Goal: Task Accomplishment & Management: Manage account settings

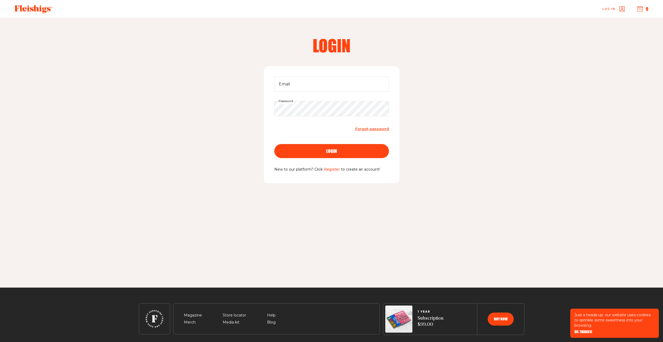
click at [374, 130] on span "Forgot password" at bounding box center [372, 129] width 34 height 5
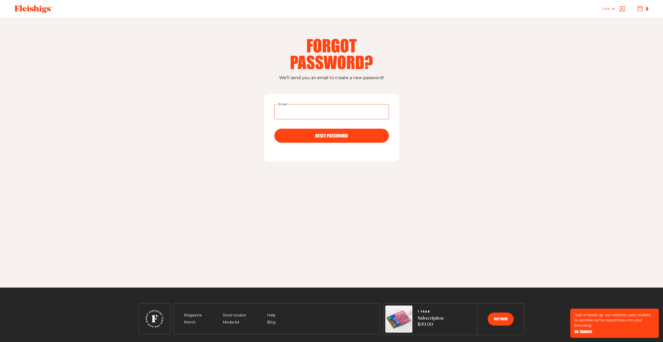
click at [287, 118] on input "Email" at bounding box center [331, 111] width 115 height 15
type input "[EMAIL_ADDRESS][DOMAIN_NAME]"
click at [274, 129] on button "RESET PASSWORD" at bounding box center [331, 136] width 115 height 14
click at [614, 7] on span "Log in" at bounding box center [608, 5] width 13 height 4
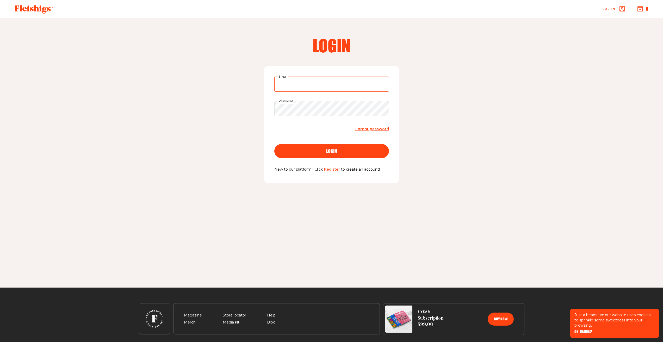
click at [288, 88] on input "Email" at bounding box center [331, 84] width 115 height 15
type input "gpmoreen@yahoo.com"
click at [339, 150] on div "login" at bounding box center [332, 151] width 94 height 5
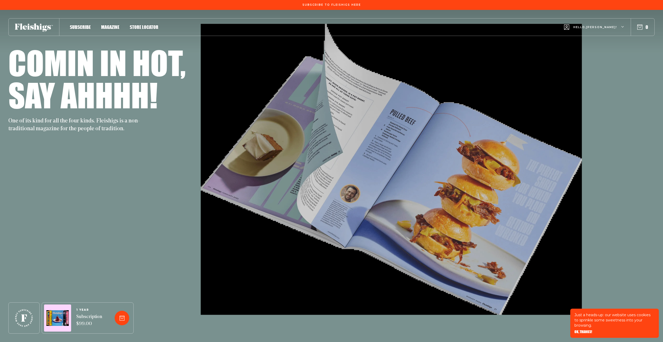
click at [608, 20] on div "Hello, [PERSON_NAME] !" at bounding box center [594, 27] width 60 height 21
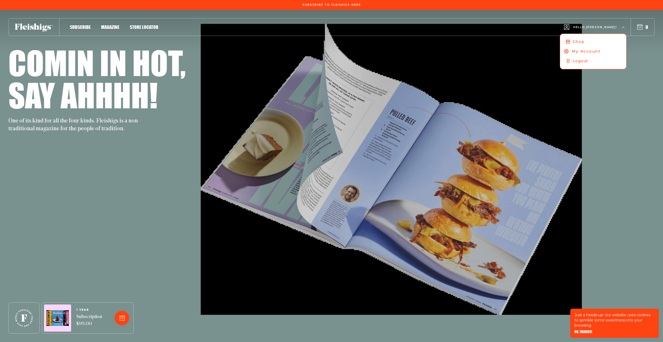
click at [600, 51] on span "My Account" at bounding box center [585, 51] width 29 height 6
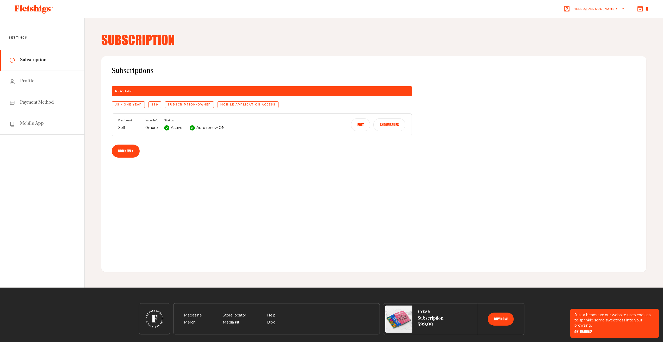
click at [357, 121] on button "Edit" at bounding box center [360, 124] width 19 height 13
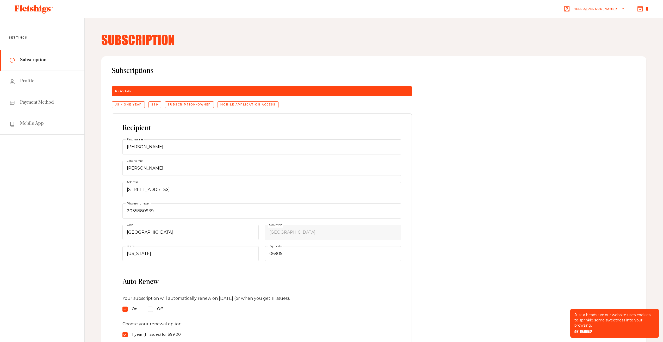
scroll to position [78, 0]
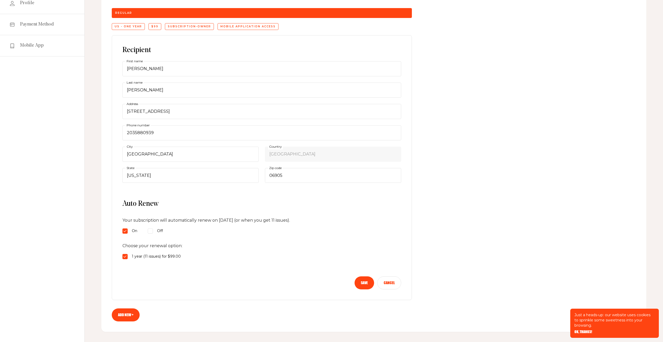
click at [149, 230] on input "Off" at bounding box center [150, 230] width 5 height 5
radio input "true"
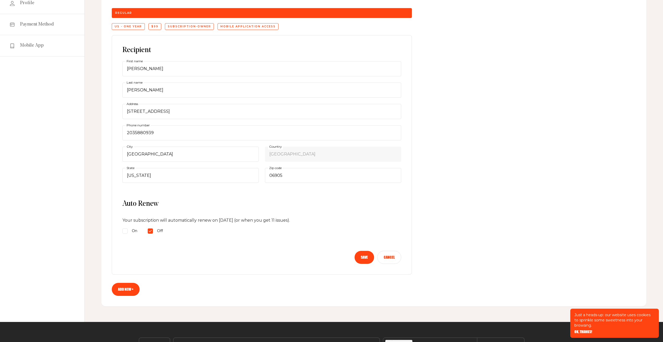
click at [123, 233] on input "On" at bounding box center [124, 230] width 5 height 5
radio input "true"
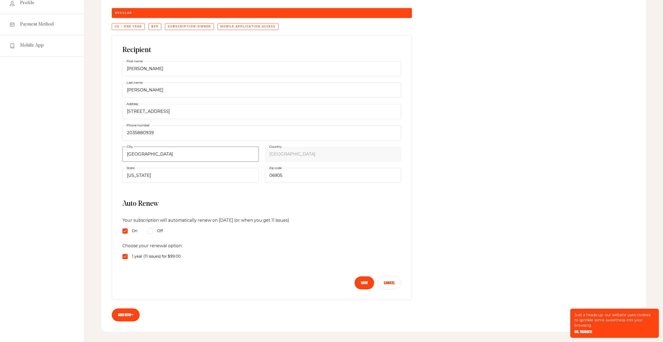
scroll to position [0, 0]
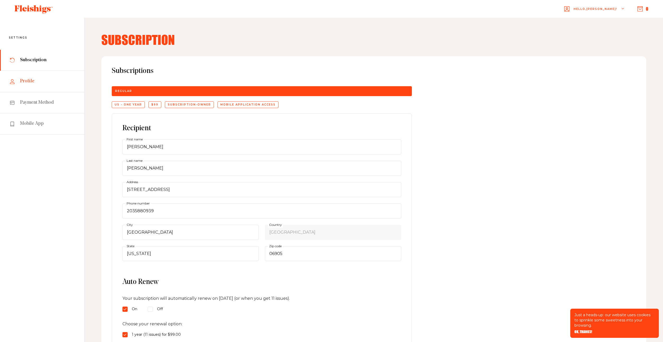
click at [38, 79] on link "Profile" at bounding box center [42, 81] width 84 height 21
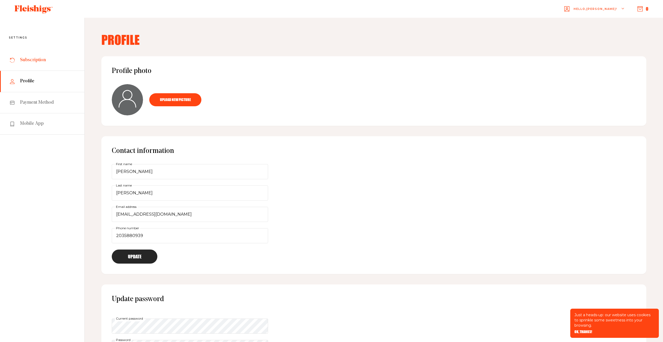
click at [39, 63] on span "Subscription" at bounding box center [33, 60] width 26 height 6
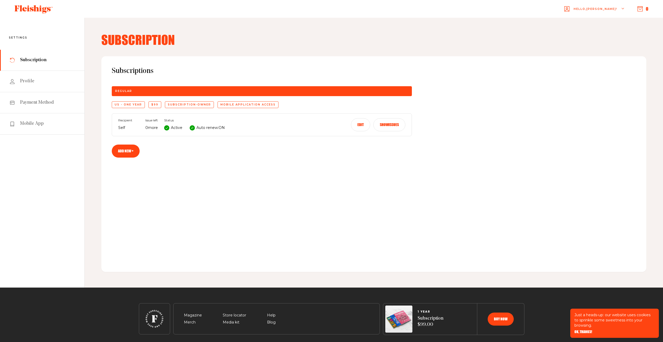
click at [157, 104] on div "$99" at bounding box center [154, 104] width 13 height 7
click at [127, 104] on div "US - One Year" at bounding box center [128, 104] width 33 height 7
click at [357, 122] on button "Edit" at bounding box center [360, 124] width 19 height 13
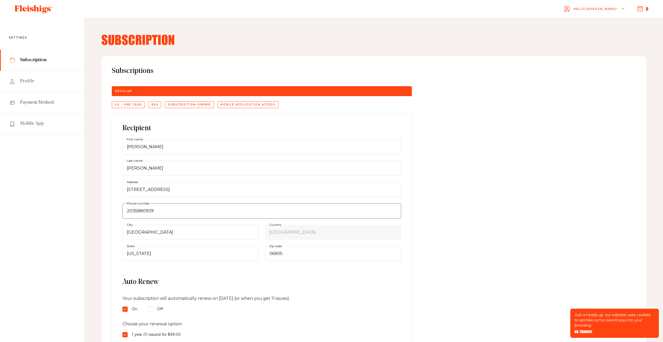
scroll to position [78, 0]
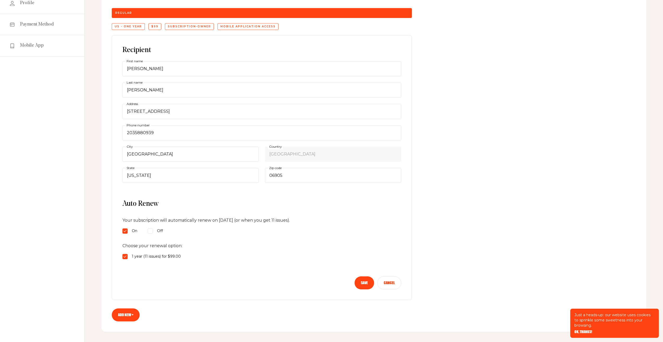
click at [124, 258] on input "1 year (11 issues) for $99.00" at bounding box center [124, 256] width 5 height 5
click at [124, 257] on input "1 year (11 issues) for $99.00" at bounding box center [124, 256] width 5 height 5
click at [152, 234] on div "Off" at bounding box center [155, 231] width 15 height 6
click at [152, 234] on input "Off" at bounding box center [150, 230] width 5 height 5
radio input "true"
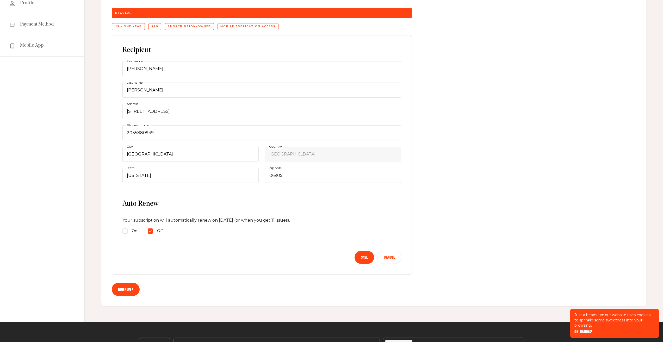
click at [369, 259] on button "Save" at bounding box center [364, 257] width 20 height 13
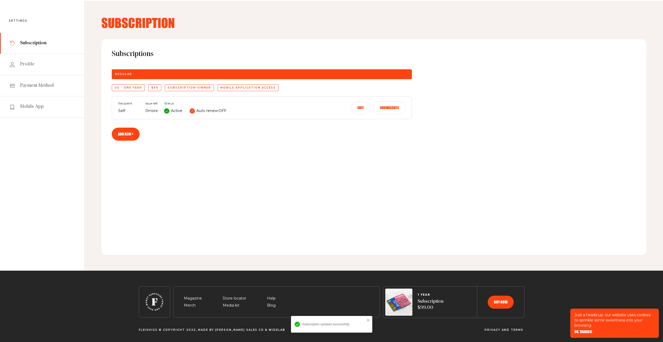
click at [364, 109] on button "Edit" at bounding box center [360, 107] width 19 height 13
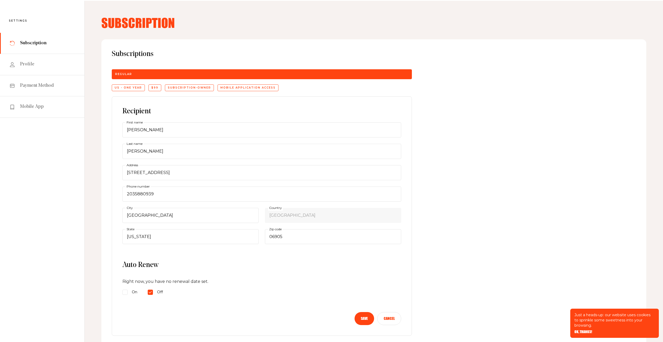
scroll to position [0, 0]
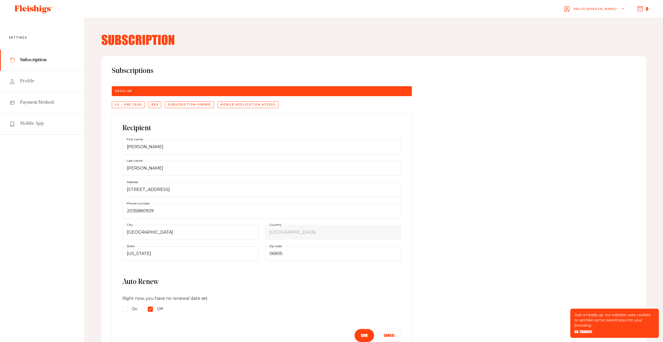
click at [612, 9] on span "Hello, Tzivia !" at bounding box center [596, 13] width 44 height 12
click at [528, 84] on div "Subscriptions Regular US - One Year $99 subscription-owner Mobile application a…" at bounding box center [374, 210] width 524 height 286
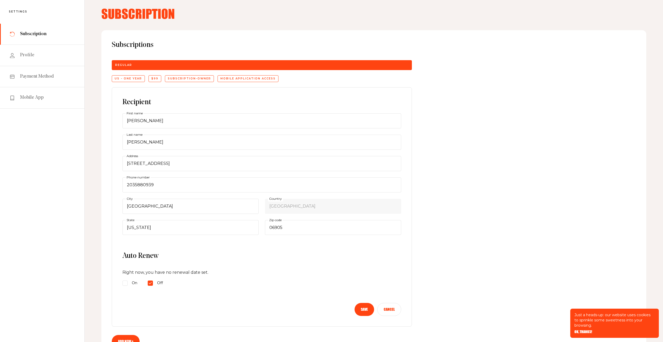
scroll to position [104, 0]
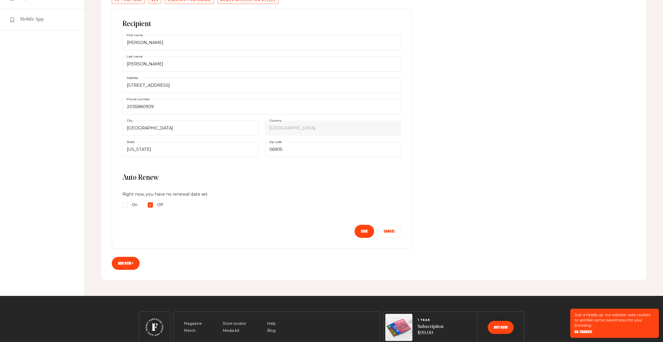
click at [366, 228] on button "Save" at bounding box center [364, 231] width 20 height 13
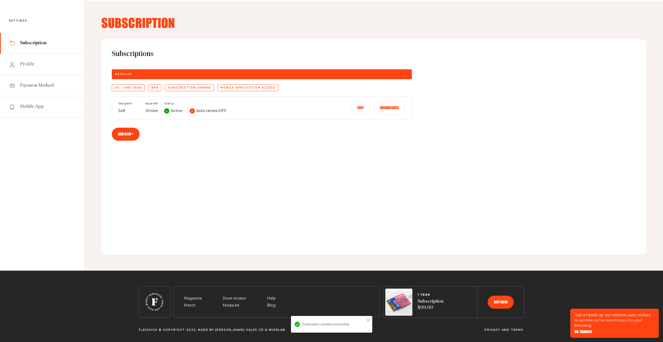
click at [355, 104] on button "Edit" at bounding box center [360, 107] width 19 height 13
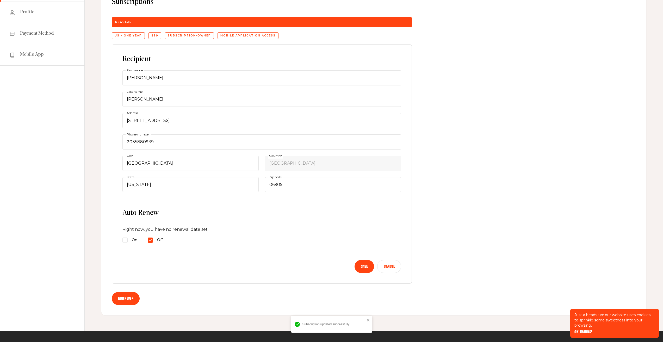
scroll to position [121, 0]
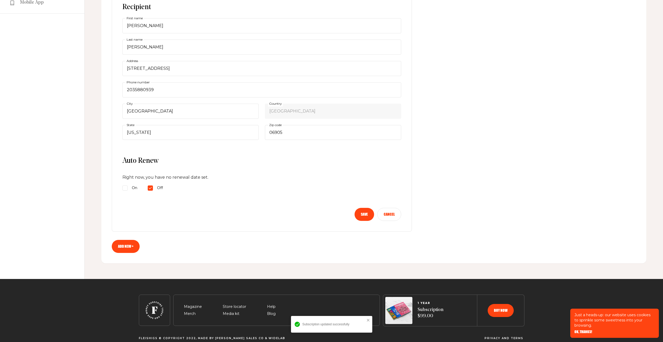
click at [391, 215] on button "Cancel" at bounding box center [389, 214] width 24 height 13
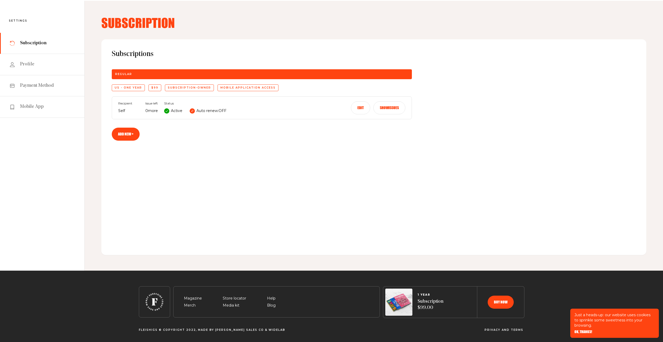
click at [270, 154] on div "Subscriptions Regular US - One Year $99 subscription-owner Mobile application a…" at bounding box center [373, 147] width 545 height 216
click at [43, 83] on span "Payment Method" at bounding box center [37, 86] width 34 height 6
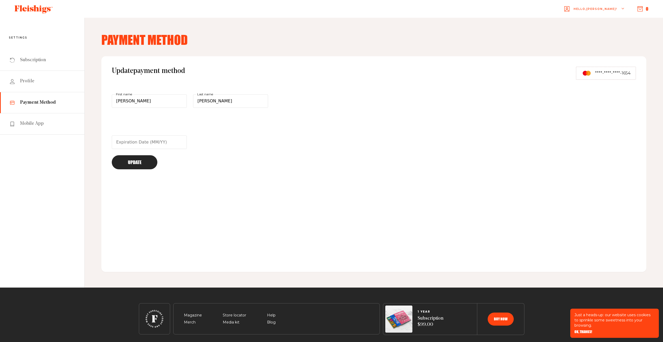
click at [616, 72] on span "****-****-****-1654" at bounding box center [612, 73] width 35 height 6
click at [146, 165] on button "Update" at bounding box center [135, 162] width 46 height 14
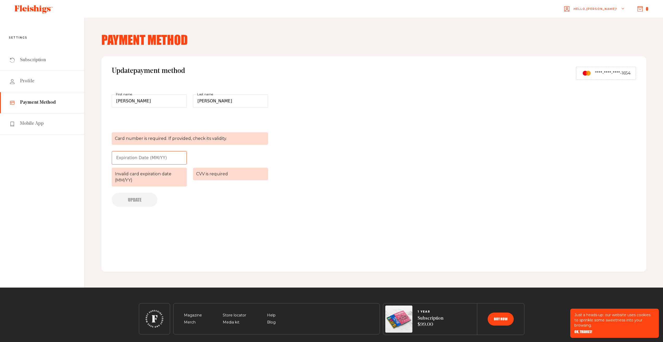
click at [436, 133] on div "Update payment method ****-****-****-1654 Tzivia First name Moreen Last name Ca…" at bounding box center [373, 164] width 545 height 216
click at [623, 72] on span "****-****-****-1654" at bounding box center [612, 73] width 35 height 6
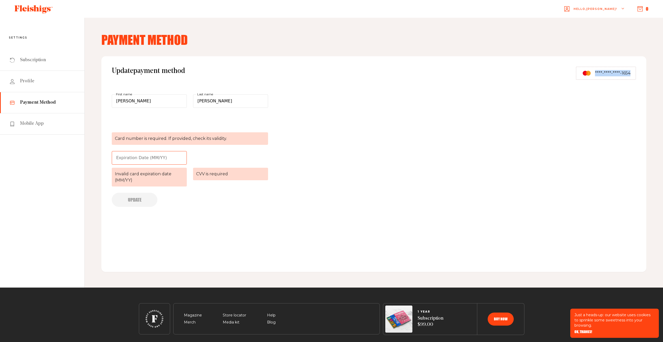
click at [623, 72] on span "****-****-****-1654" at bounding box center [612, 73] width 35 height 6
click at [465, 132] on div "Update payment method ****-****-****-1654 Tzivia First name Moreen Last name Ca…" at bounding box center [373, 164] width 545 height 216
click at [293, 192] on div "Update payment method ****-****-****-1654 Tzivia First name Moreen Last name Ca…" at bounding box center [373, 164] width 545 height 216
click at [29, 77] on link "Profile" at bounding box center [42, 81] width 84 height 21
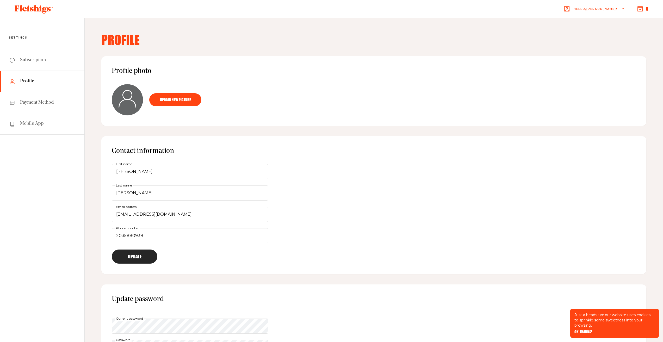
click at [647, 10] on button "0" at bounding box center [642, 9] width 11 height 6
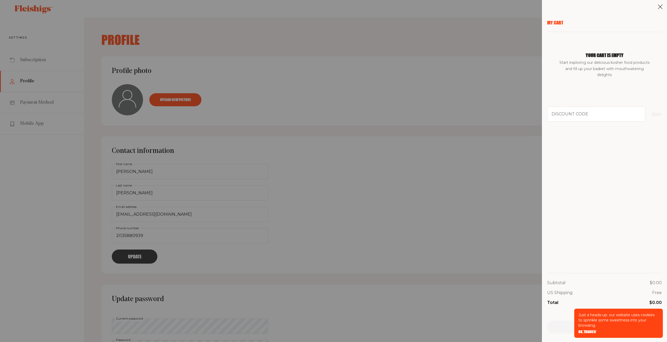
click at [663, 5] on aside "My Cart Your cart is empty Start exploring our delicious kosher food products a…" at bounding box center [604, 171] width 125 height 342
click at [660, 6] on icon at bounding box center [659, 6] width 5 height 5
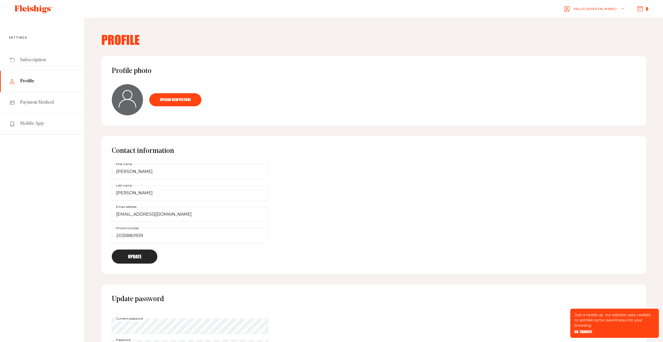
click at [623, 9] on use "button" at bounding box center [622, 8] width 2 height 1
click at [601, 30] on span "My Account" at bounding box center [586, 33] width 29 height 6
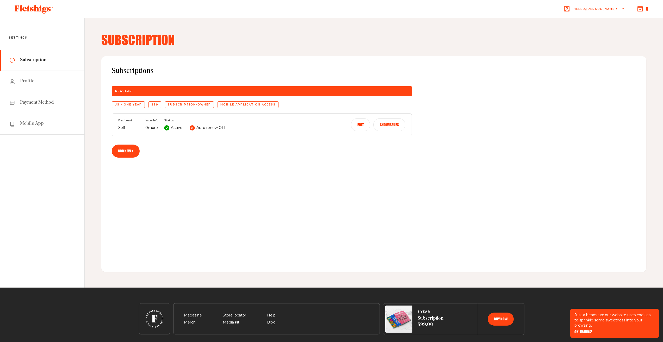
click at [395, 126] on button "Show issues" at bounding box center [389, 124] width 32 height 13
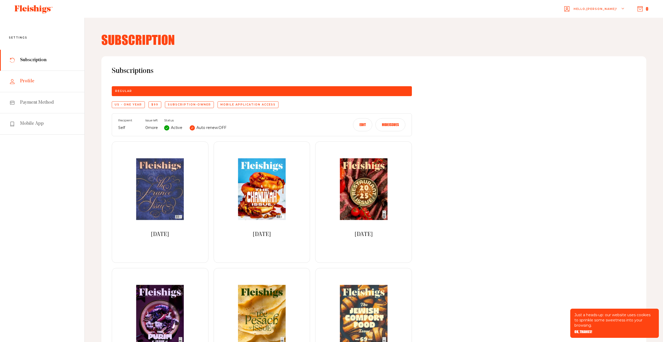
click at [34, 78] on link "Profile" at bounding box center [42, 81] width 84 height 21
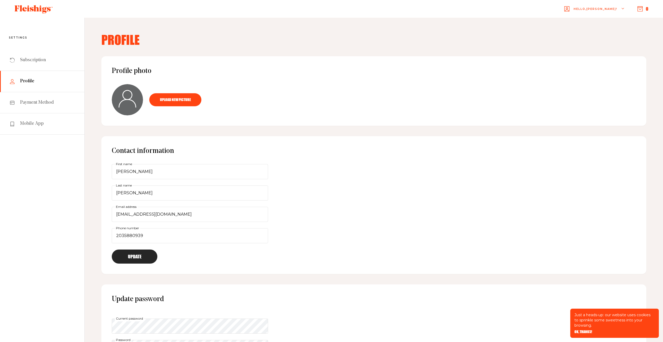
click at [637, 10] on icon "button" at bounding box center [639, 8] width 5 height 5
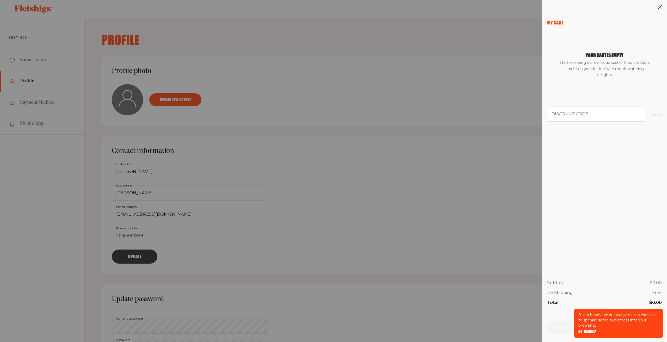
click at [658, 7] on icon at bounding box center [659, 6] width 5 height 5
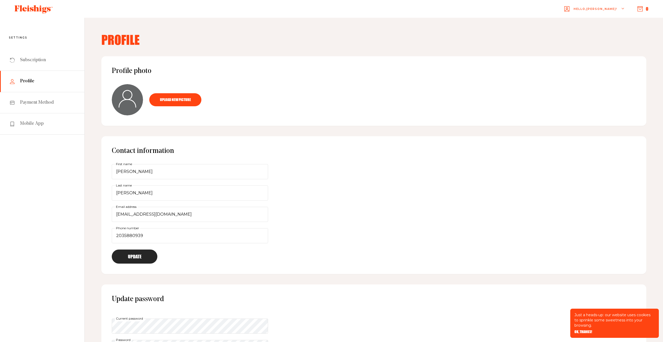
click at [618, 7] on div "Hello, [PERSON_NAME] !" at bounding box center [594, 9] width 60 height 21
click at [599, 20] on link "Shop" at bounding box center [594, 23] width 70 height 10
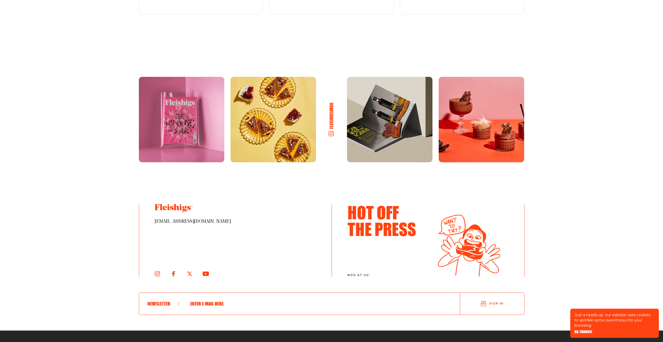
scroll to position [739, 0]
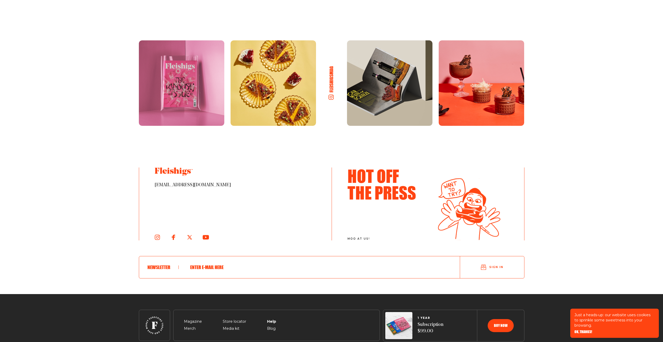
click at [271, 312] on span "Help" at bounding box center [271, 315] width 9 height 6
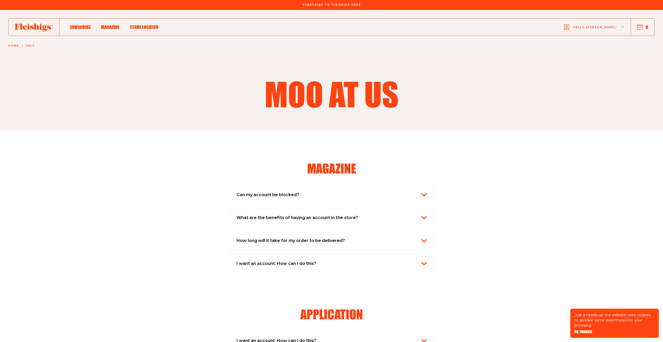
click at [601, 28] on span "Hello, Tzivia !" at bounding box center [595, 31] width 44 height 12
click at [597, 48] on span "My Account" at bounding box center [585, 51] width 29 height 6
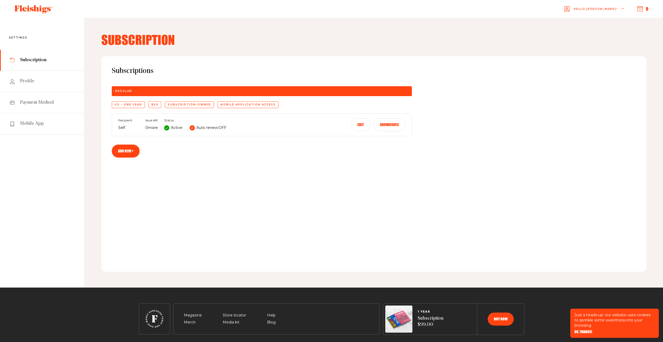
click at [608, 10] on span "Hello, [PERSON_NAME] !" at bounding box center [596, 13] width 44 height 12
click at [588, 44] on span "Logout" at bounding box center [580, 43] width 16 height 6
